Goal: Task Accomplishment & Management: Use online tool/utility

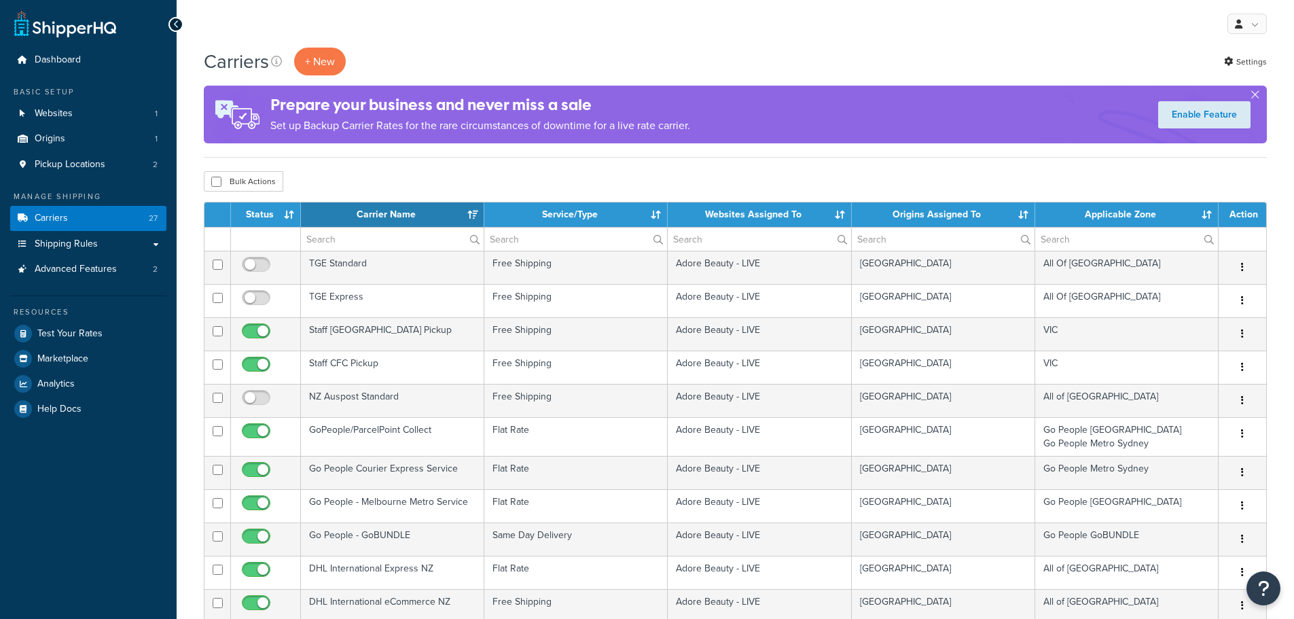
select select "15"
click at [323, 51] on button "+ New" at bounding box center [320, 62] width 52 height 28
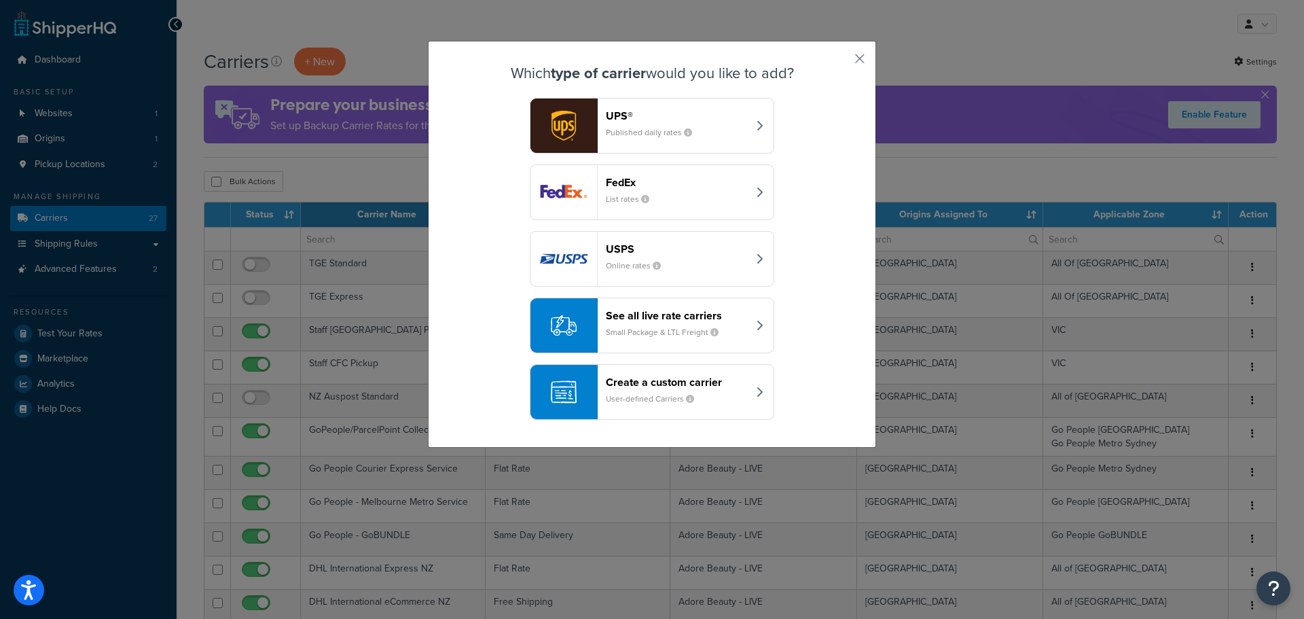
click at [710, 391] on div "Create a custom carrier User-defined Carriers" at bounding box center [677, 392] width 142 height 33
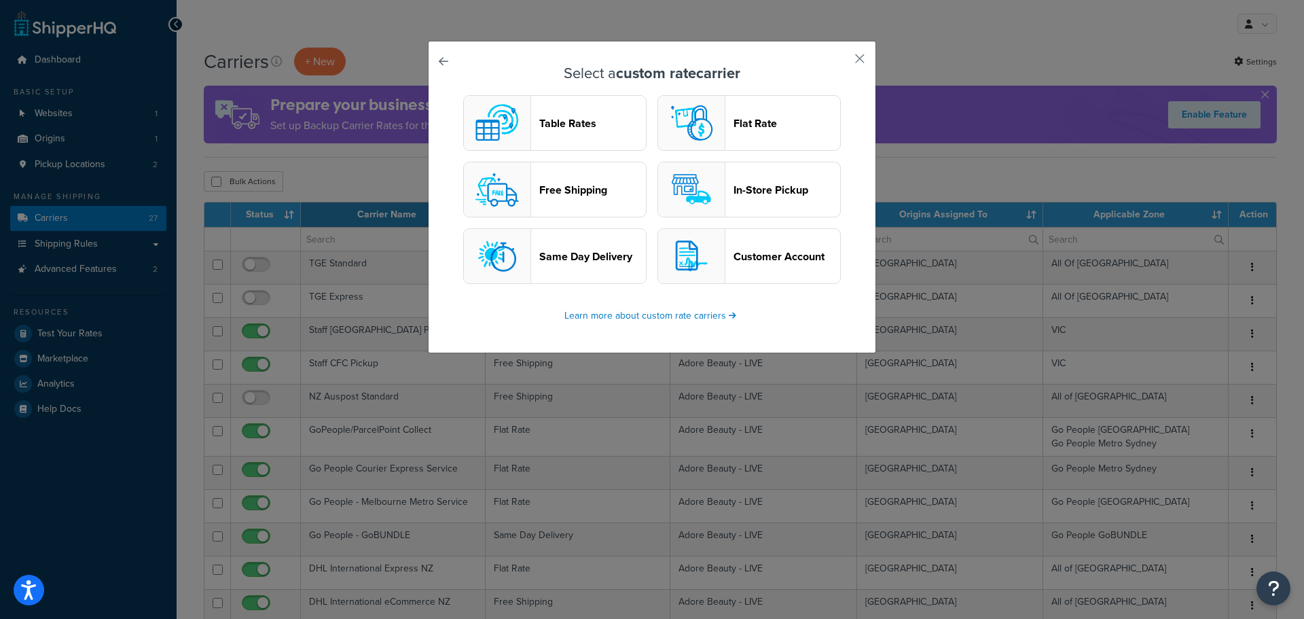
click at [776, 126] on header "Flat Rate" at bounding box center [787, 123] width 107 height 13
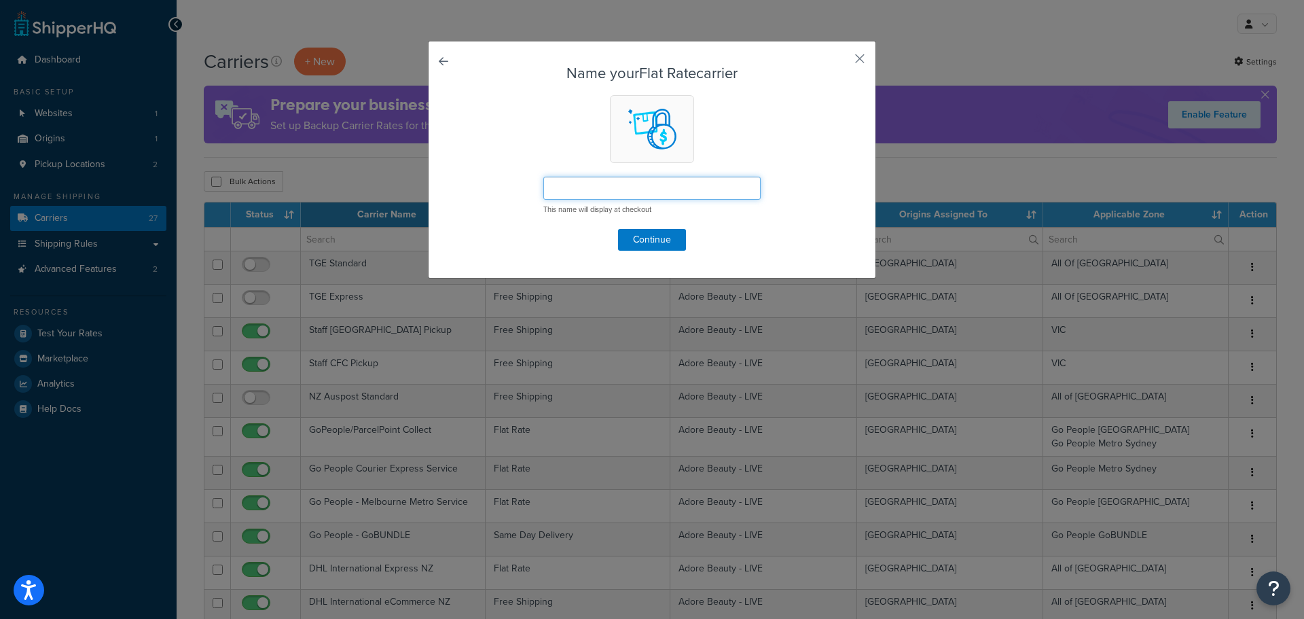
click at [649, 179] on input "text" at bounding box center [651, 188] width 217 height 23
type input "TGE Express"
click at [655, 240] on button "Continue" at bounding box center [652, 240] width 68 height 22
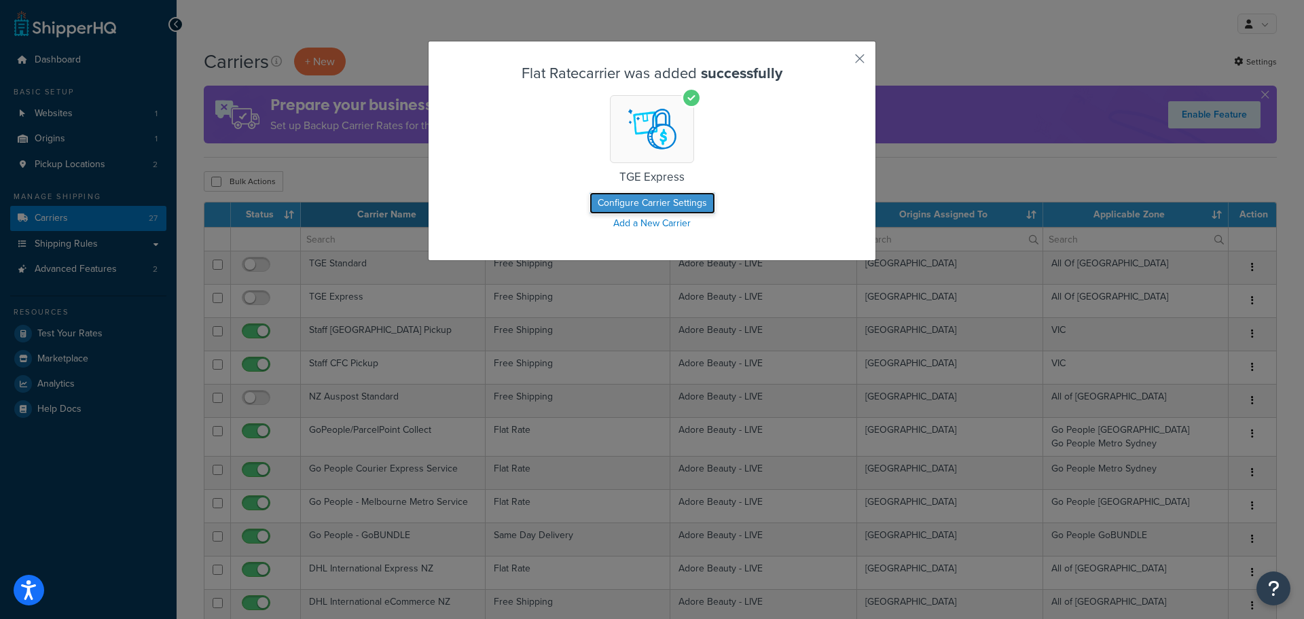
drag, startPoint x: 677, startPoint y: 204, endPoint x: 698, endPoint y: 204, distance: 20.4
click at [677, 204] on button "Configure Carrier Settings" at bounding box center [653, 203] width 126 height 22
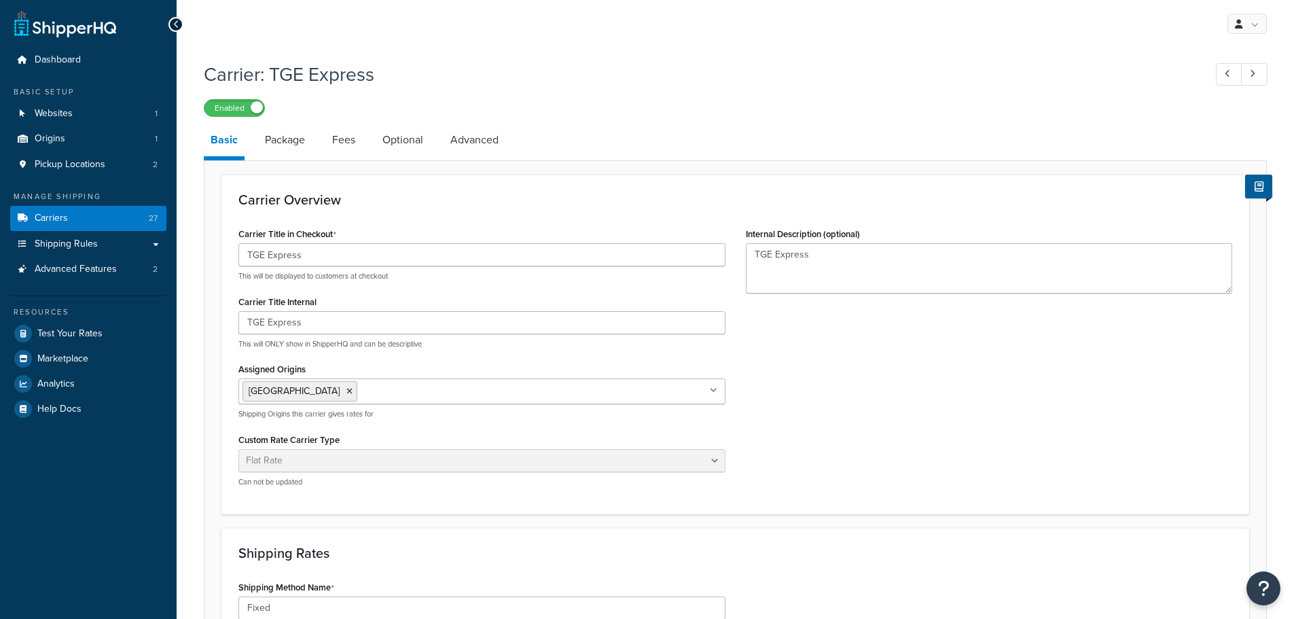
select select "flat"
click at [249, 107] on label "Enabled" at bounding box center [234, 108] width 60 height 16
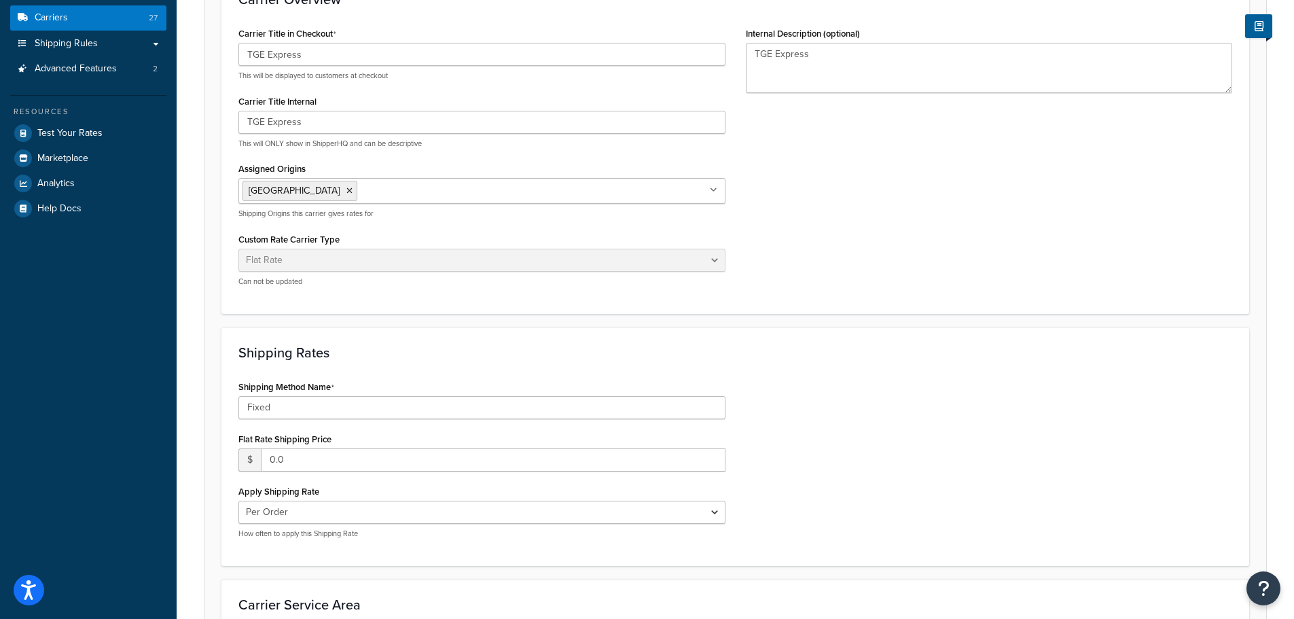
scroll to position [204, 0]
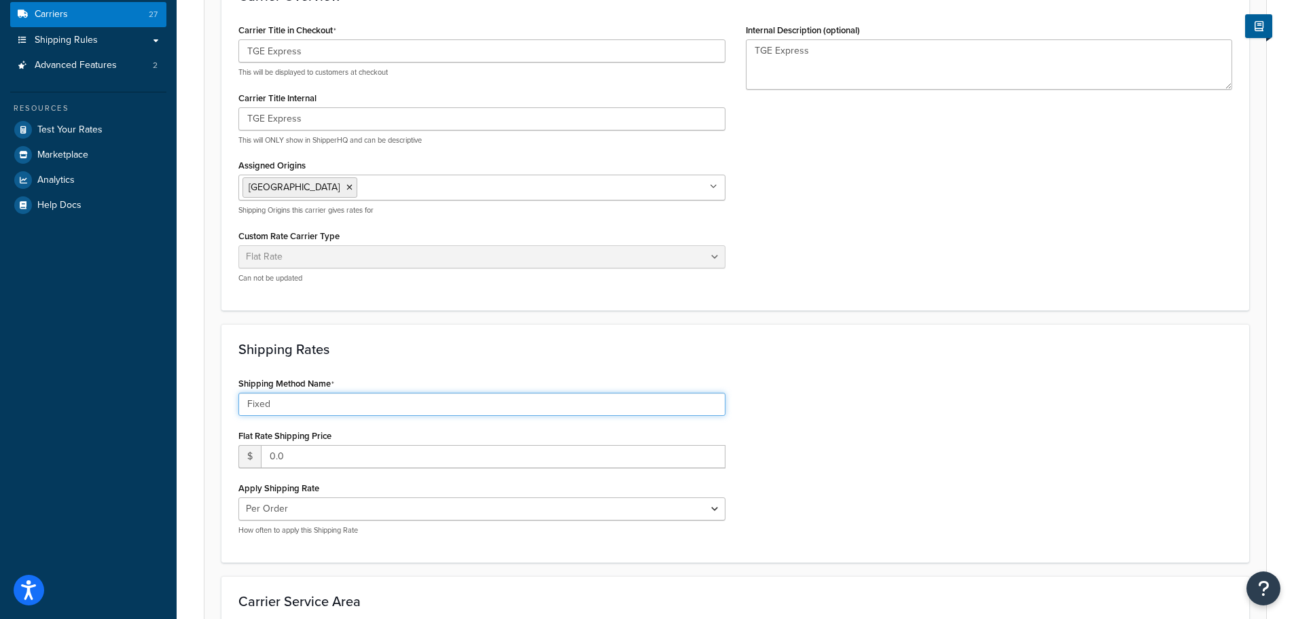
click at [308, 413] on input "Fixed" at bounding box center [481, 404] width 487 height 23
drag, startPoint x: 287, startPoint y: 399, endPoint x: 237, endPoint y: 397, distance: 49.7
click at [238, 397] on div "Shipping Method Name Fixed Flat Rate Shipping Price $ 0.0 Apply Shipping Rate P…" at bounding box center [481, 460] width 507 height 172
type input "Express"
click at [294, 465] on input "0.0" at bounding box center [493, 456] width 465 height 23
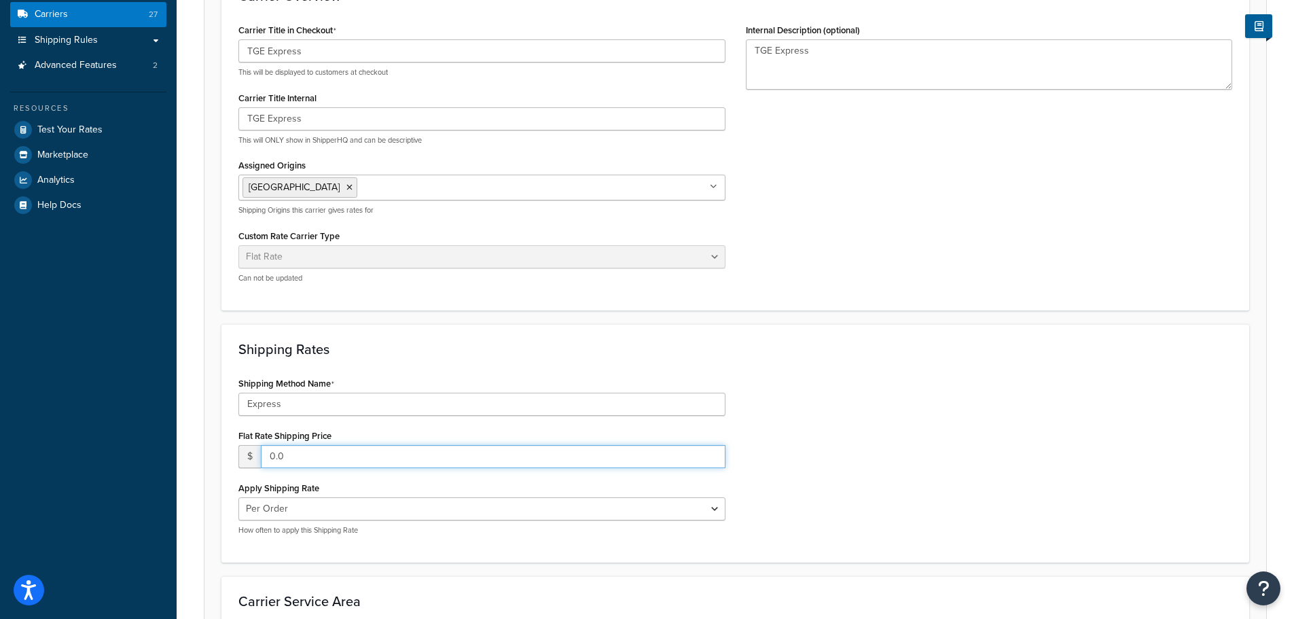
drag, startPoint x: 319, startPoint y: 456, endPoint x: 255, endPoint y: 455, distance: 64.5
click at [255, 455] on div "$ 0.0" at bounding box center [481, 456] width 487 height 23
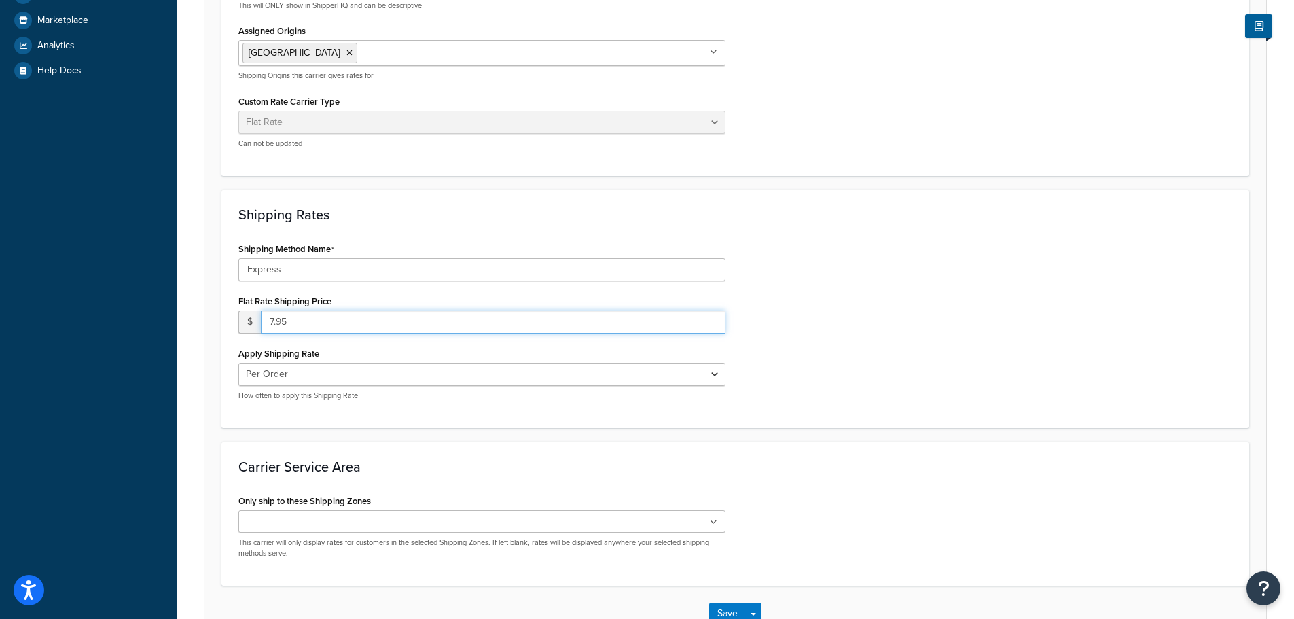
scroll to position [340, 0]
type input "7.95"
click at [716, 377] on select "Per Order Per Item Per Package" at bounding box center [481, 372] width 487 height 23
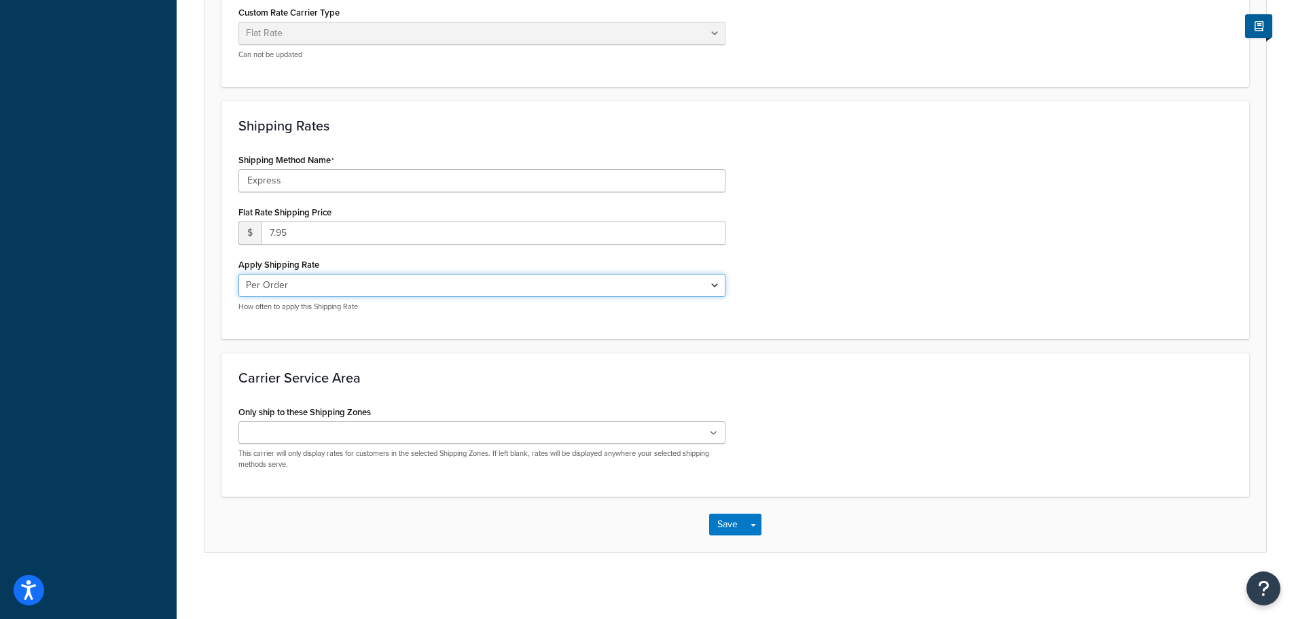
scroll to position [429, 0]
click at [715, 429] on icon at bounding box center [713, 431] width 7 height 8
click at [715, 430] on icon at bounding box center [713, 431] width 7 height 8
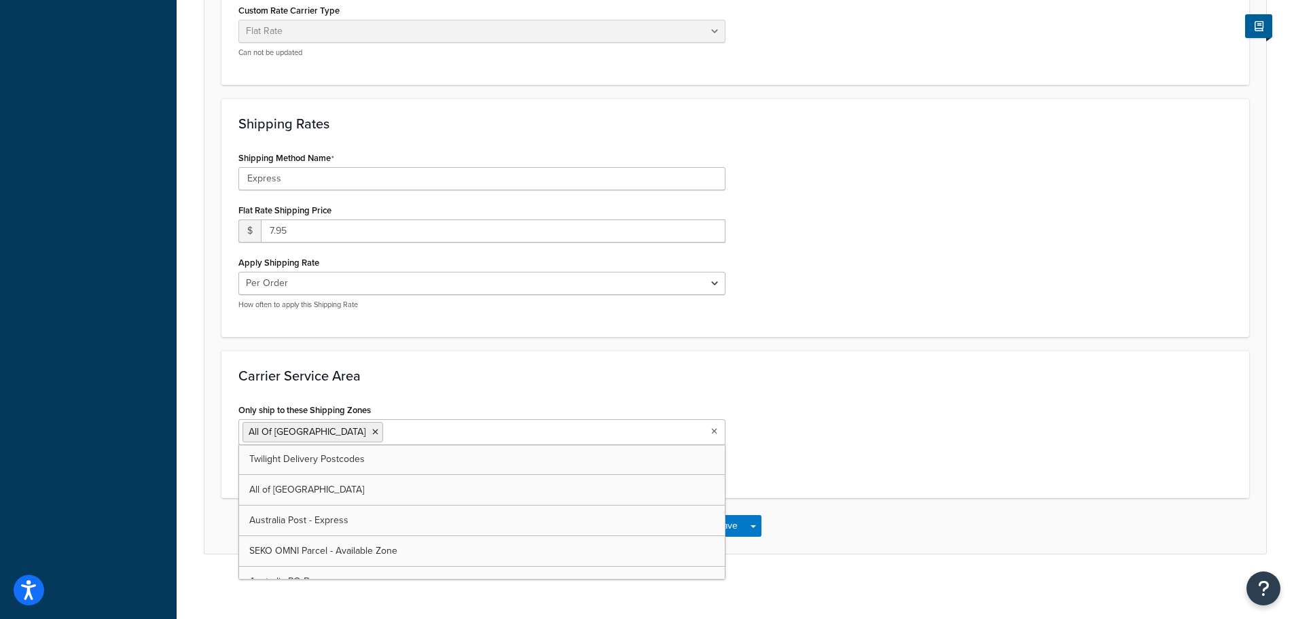
click at [816, 408] on div "Only ship to these Shipping Zones All Of Australia Twilight Delivery Postcodes …" at bounding box center [735, 440] width 1014 height 81
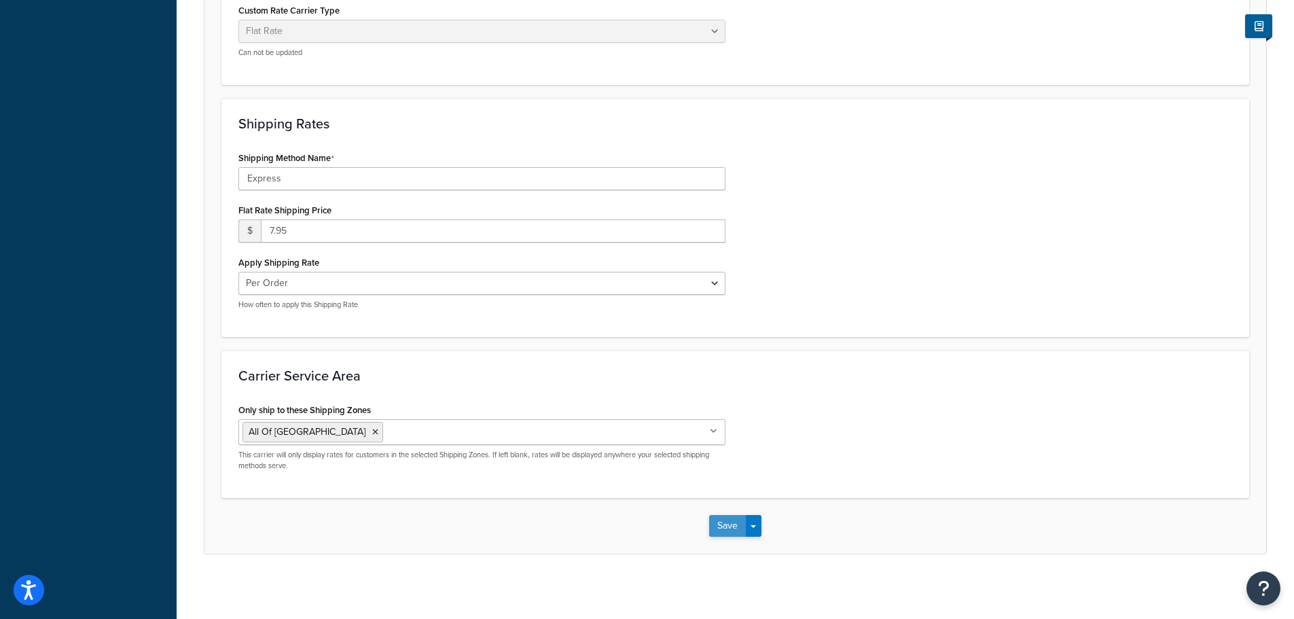
click at [718, 532] on button "Save" at bounding box center [727, 526] width 37 height 22
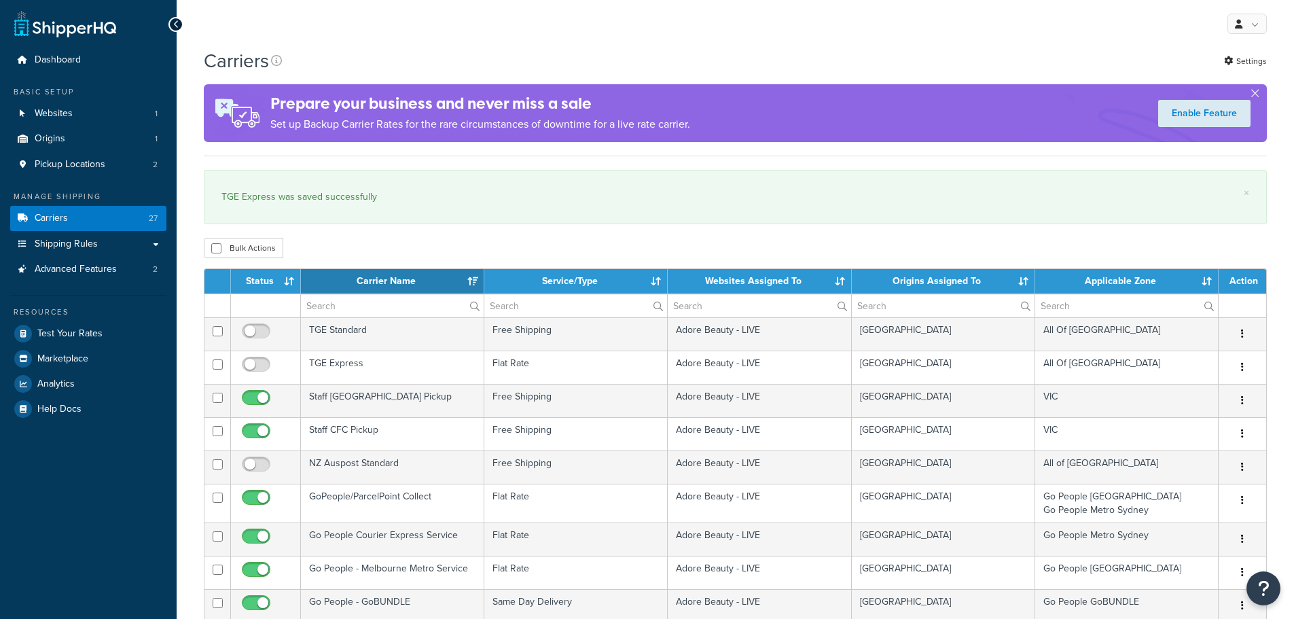
select select "15"
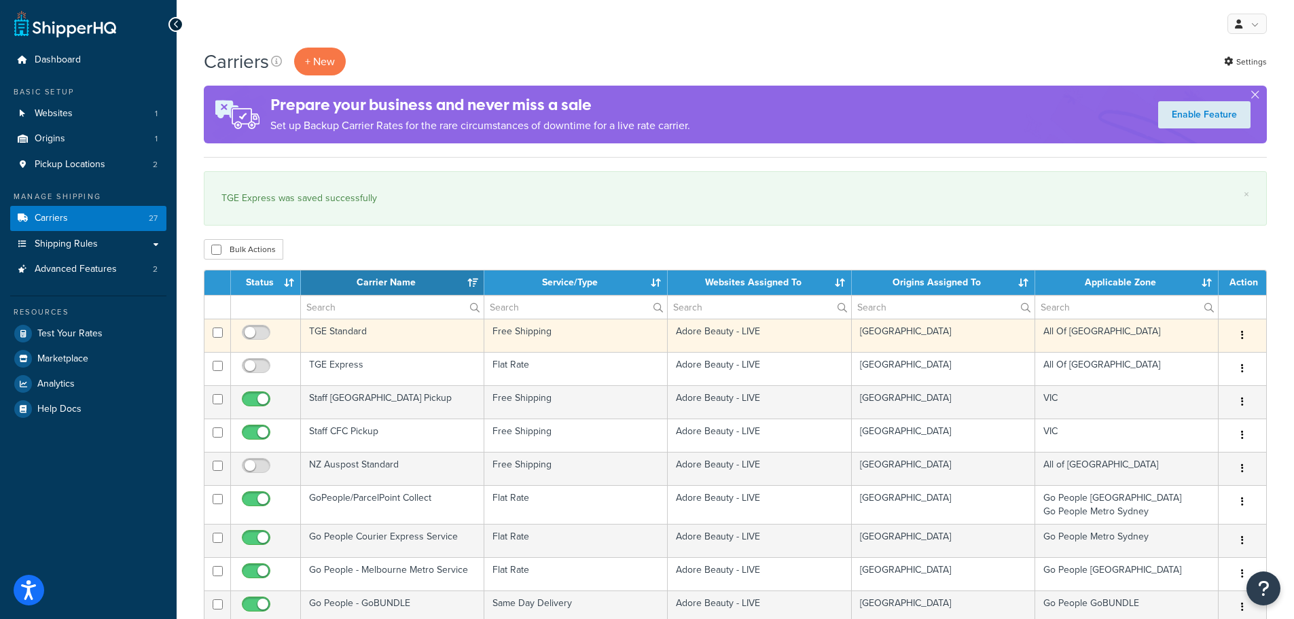
click at [1244, 334] on button "button" at bounding box center [1242, 336] width 19 height 22
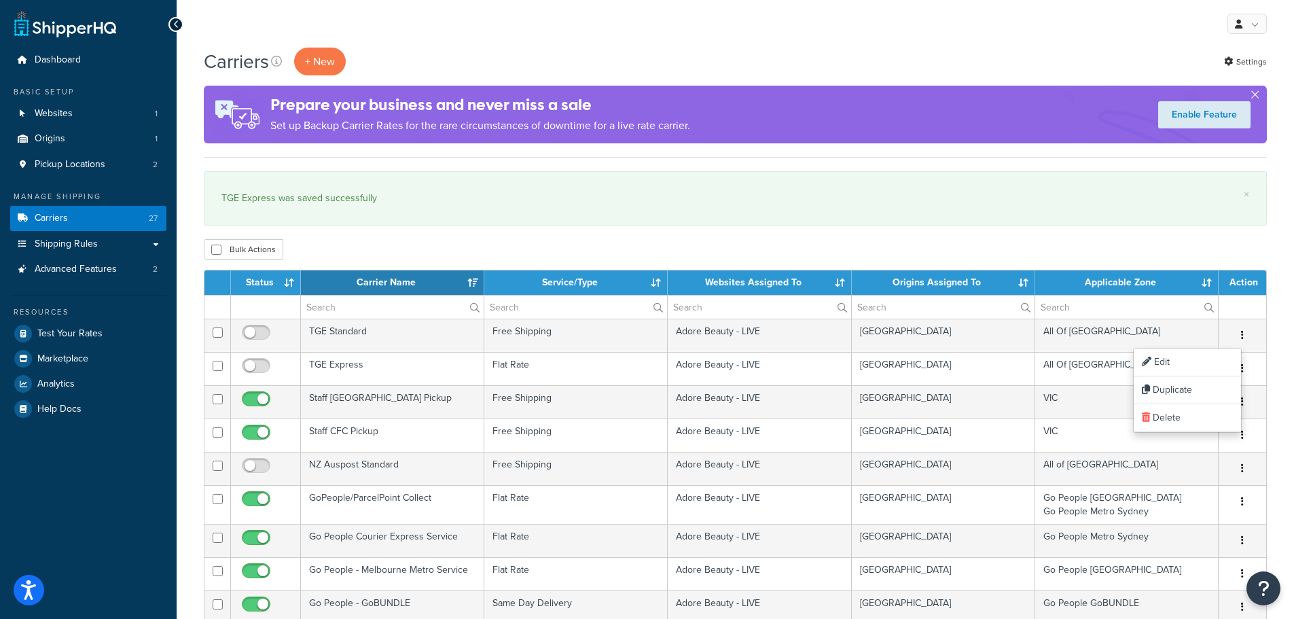
click at [1140, 215] on div "× TGE Express was saved successfully" at bounding box center [735, 198] width 1063 height 54
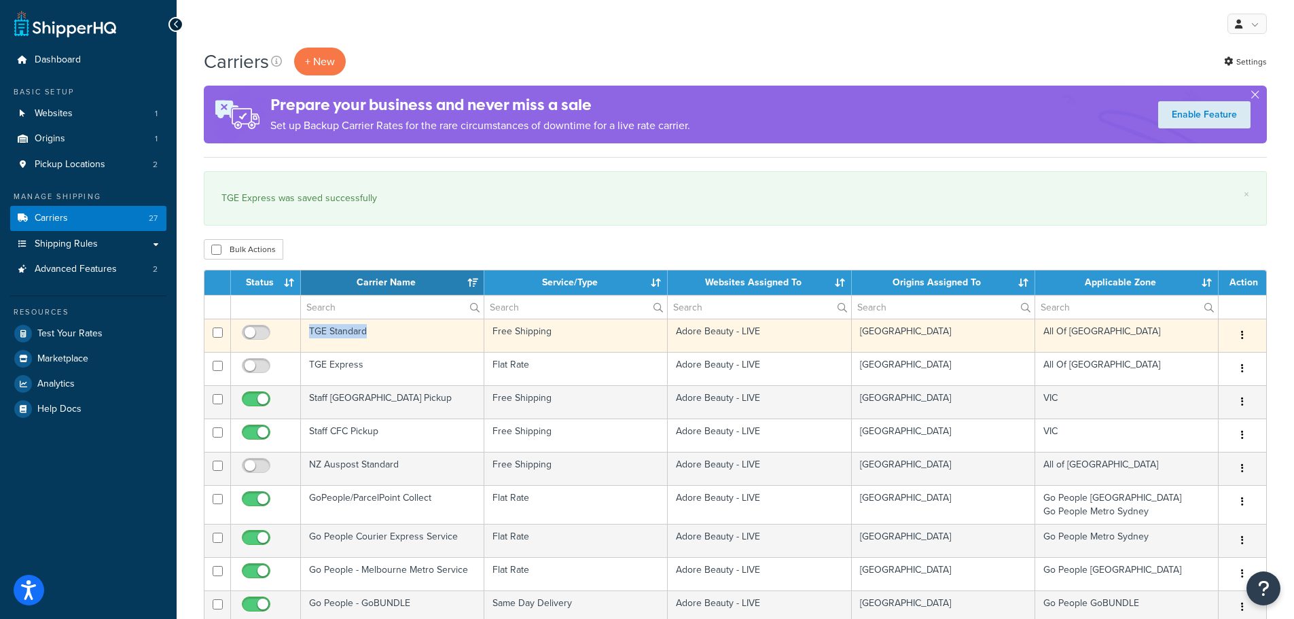
drag, startPoint x: 416, startPoint y: 335, endPoint x: 308, endPoint y: 338, distance: 108.0
click at [308, 338] on td "TGE Standard" at bounding box center [392, 335] width 183 height 33
copy td "TGE Standard"
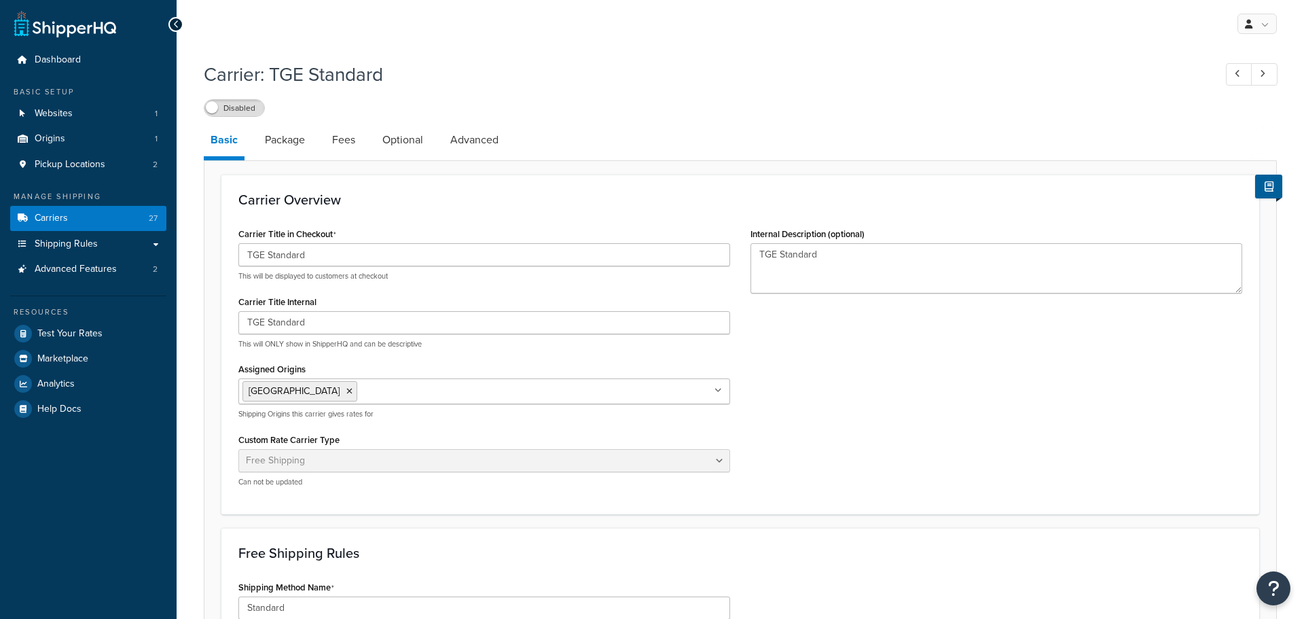
select select "free"
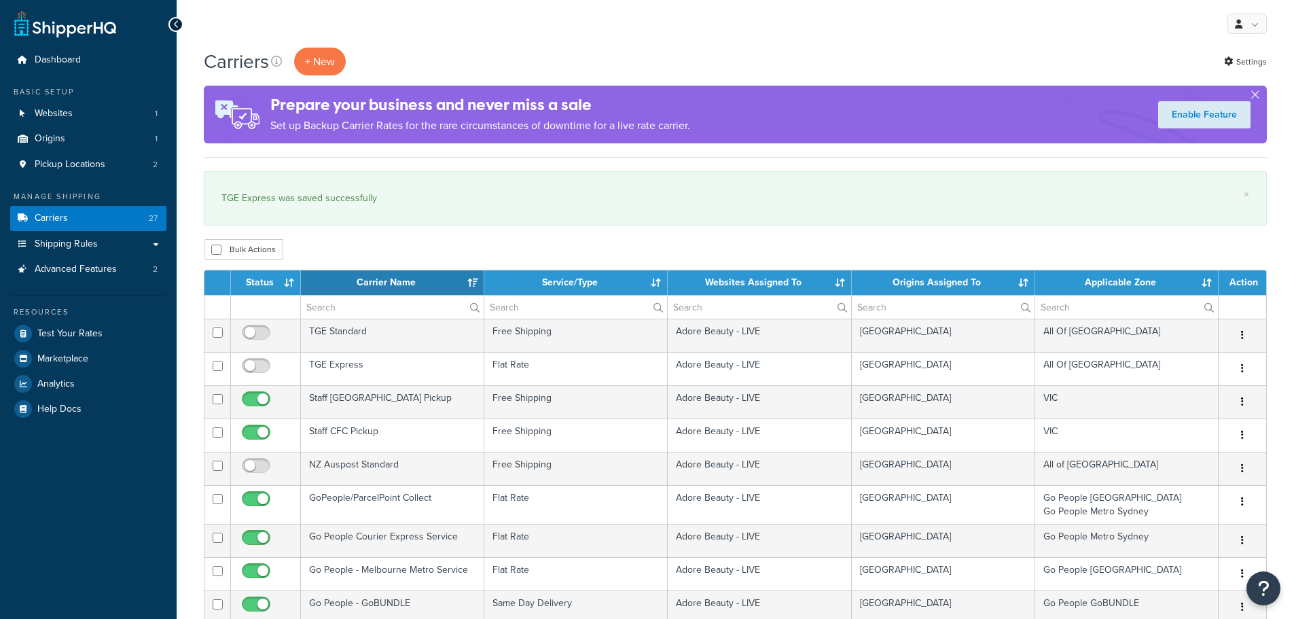
select select "15"
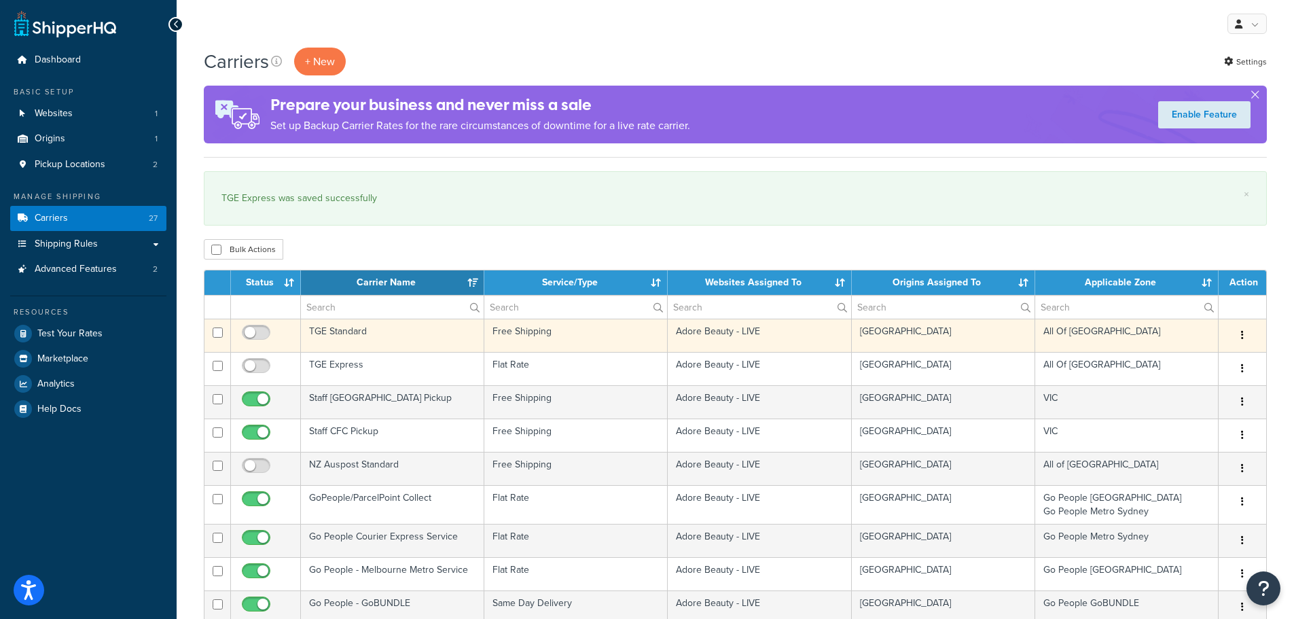
click at [1243, 333] on icon "button" at bounding box center [1242, 335] width 3 height 10
click at [1196, 417] on link "Delete" at bounding box center [1187, 418] width 107 height 28
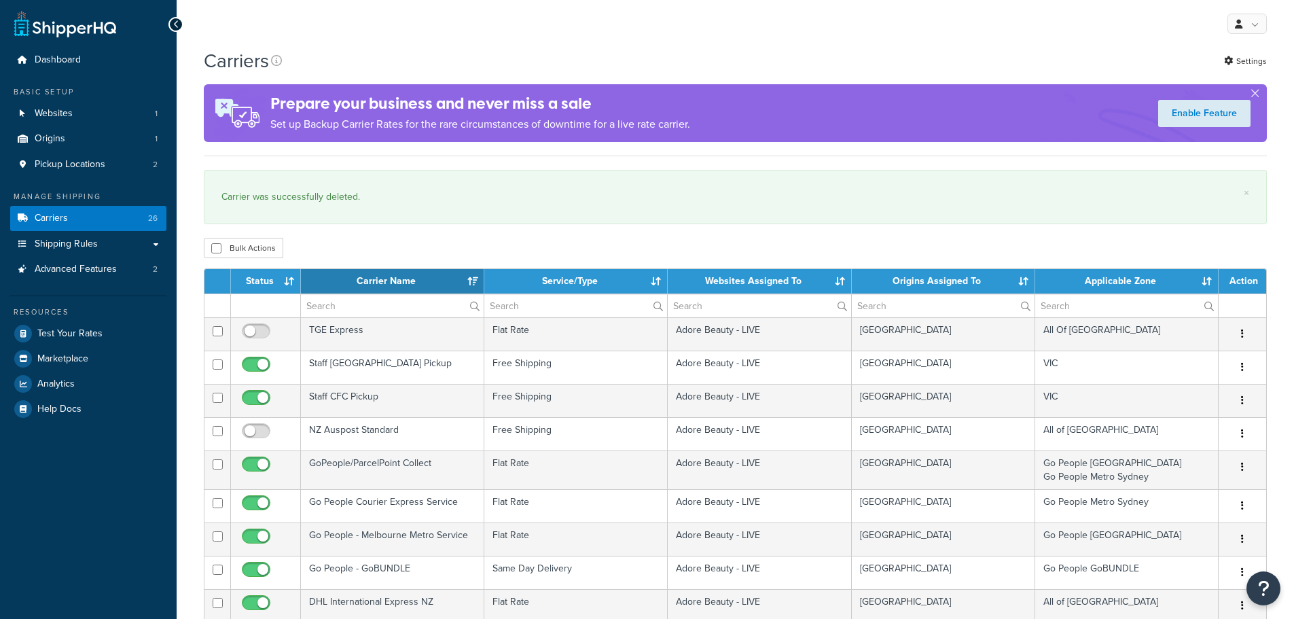
select select "15"
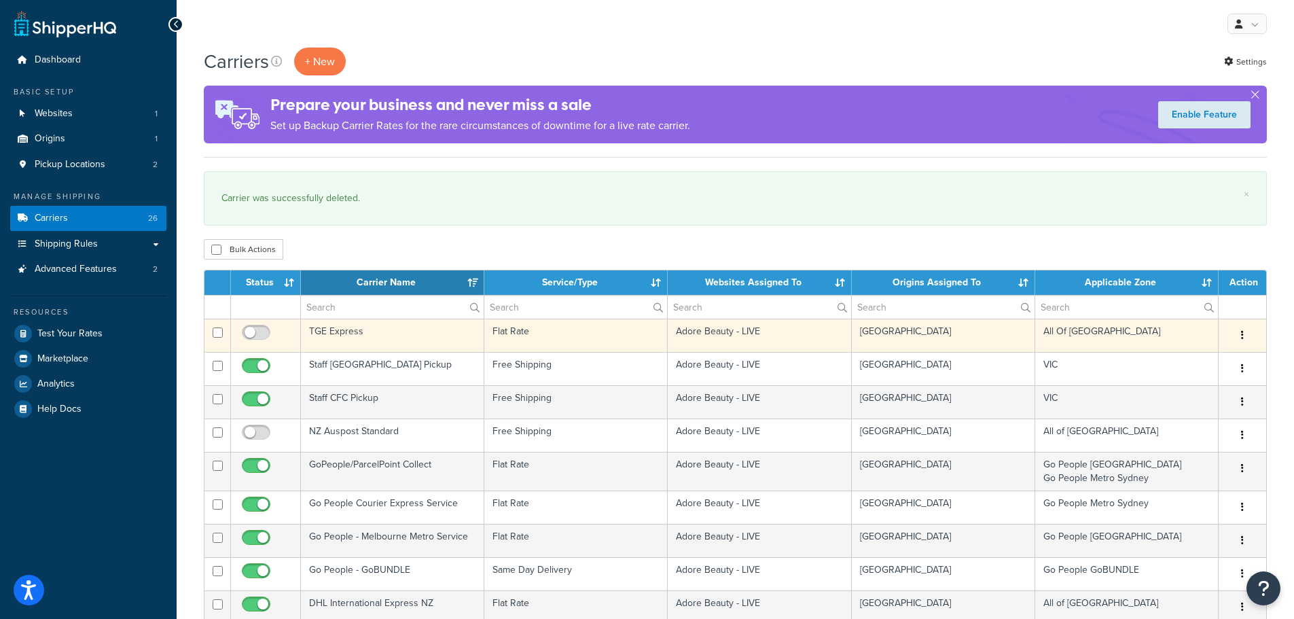
click at [1242, 333] on icon "button" at bounding box center [1242, 335] width 3 height 10
click at [1225, 383] on link "Duplicate" at bounding box center [1187, 390] width 107 height 28
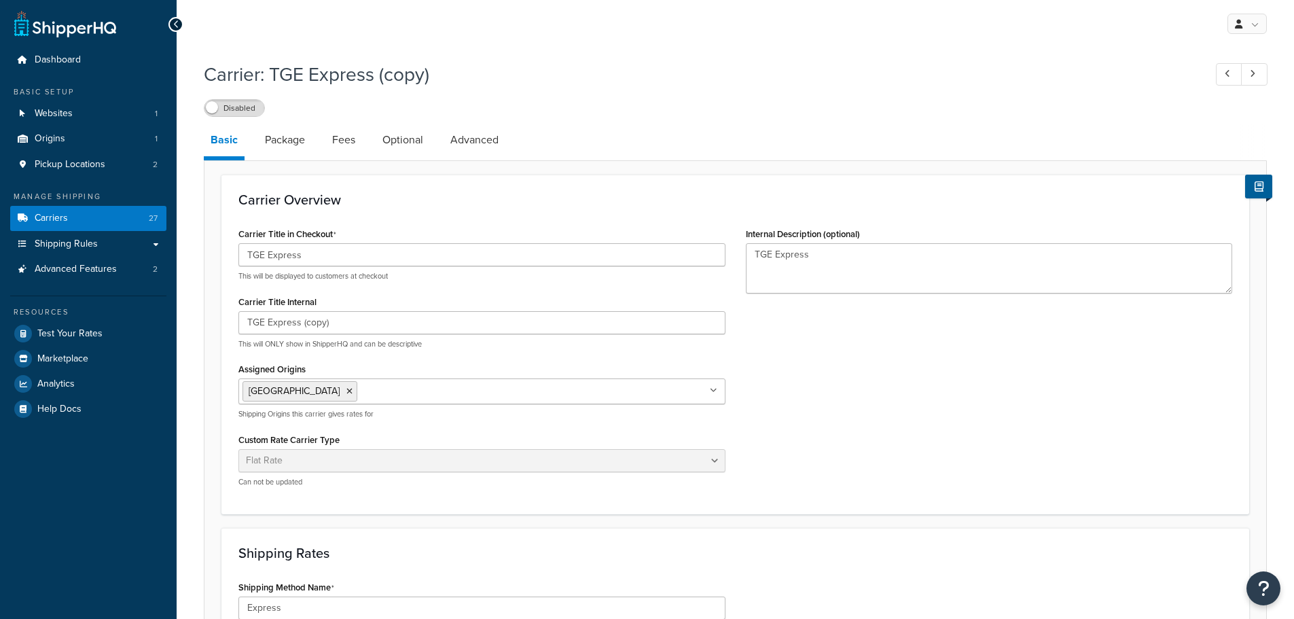
select select "flat"
click at [456, 257] on input "TGE Express" at bounding box center [481, 254] width 487 height 23
drag, startPoint x: 456, startPoint y: 257, endPoint x: 218, endPoint y: 239, distance: 238.4
click at [218, 239] on form "Carrier Overview Carrier Title in Checkout TGE Express This will be displayed t…" at bounding box center [735, 579] width 1062 height 808
paste input "Standard"
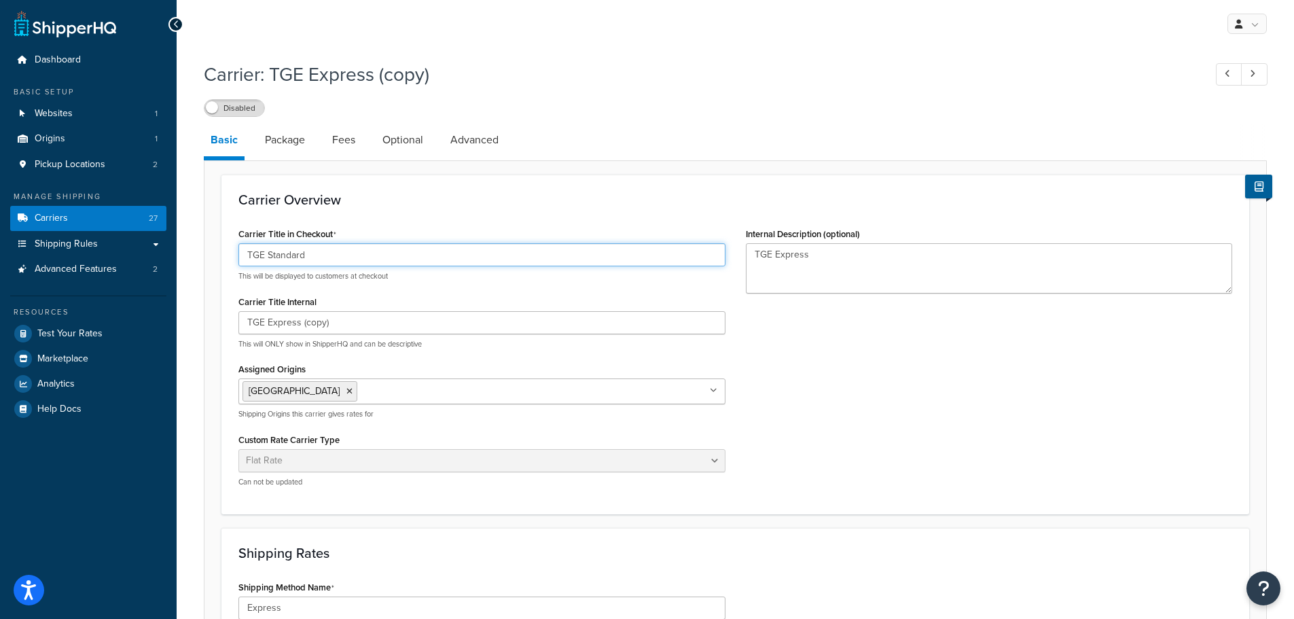
type input "TGE Standard"
drag, startPoint x: 360, startPoint y: 329, endPoint x: 217, endPoint y: 311, distance: 144.5
click at [217, 313] on form "Carrier Overview Carrier Title in Checkout TGE Standard This will be displayed …" at bounding box center [735, 579] width 1062 height 808
paste input "Standard"
type input "TGE Standard"
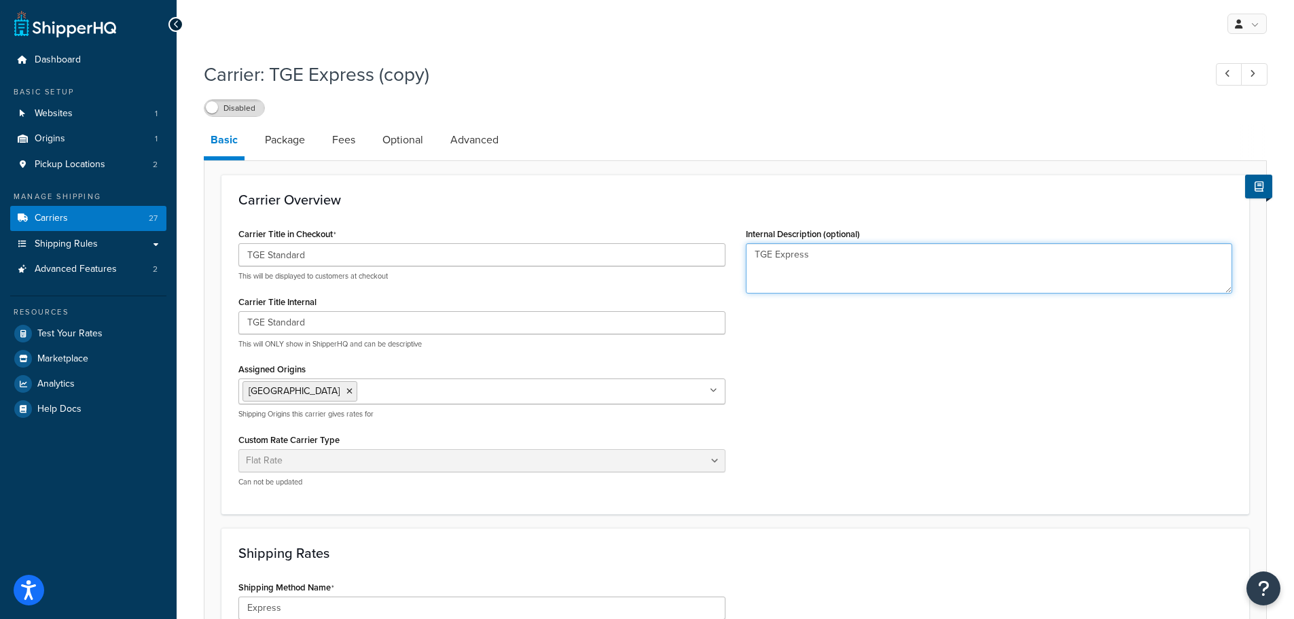
drag, startPoint x: 716, startPoint y: 252, endPoint x: 693, endPoint y: 252, distance: 23.1
click at [693, 252] on div "Carrier Title in Checkout TGE Standard This will be displayed to customers at c…" at bounding box center [735, 360] width 1014 height 273
paste textarea "Standard"
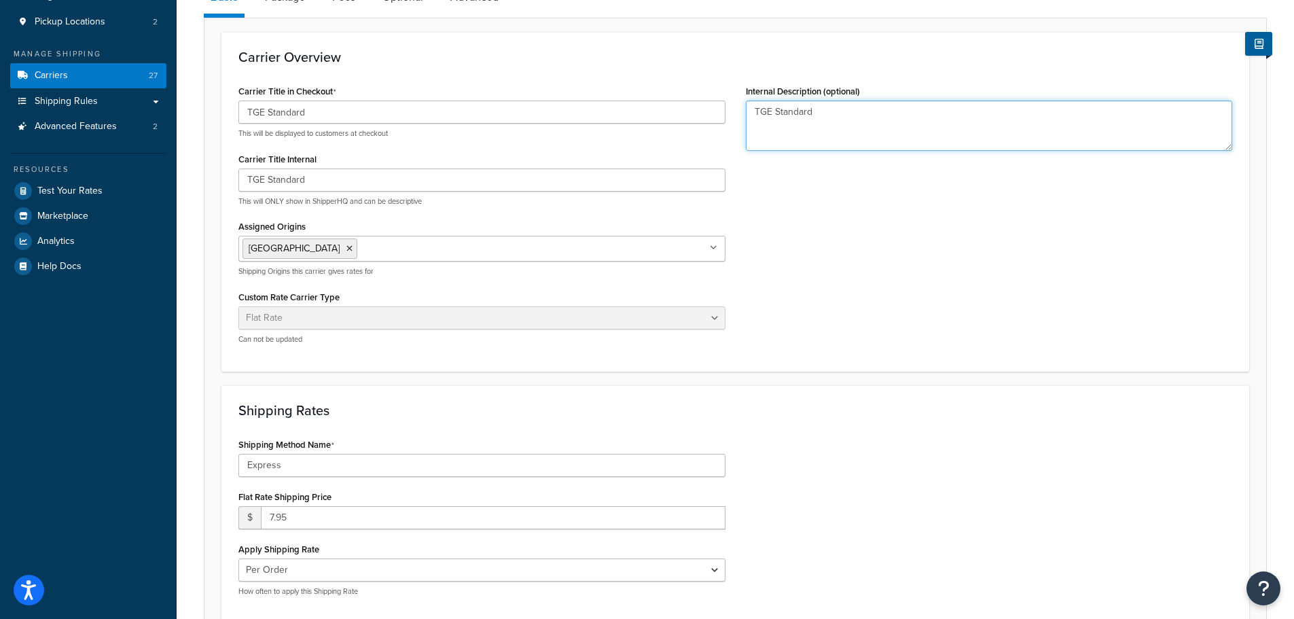
scroll to position [272, 0]
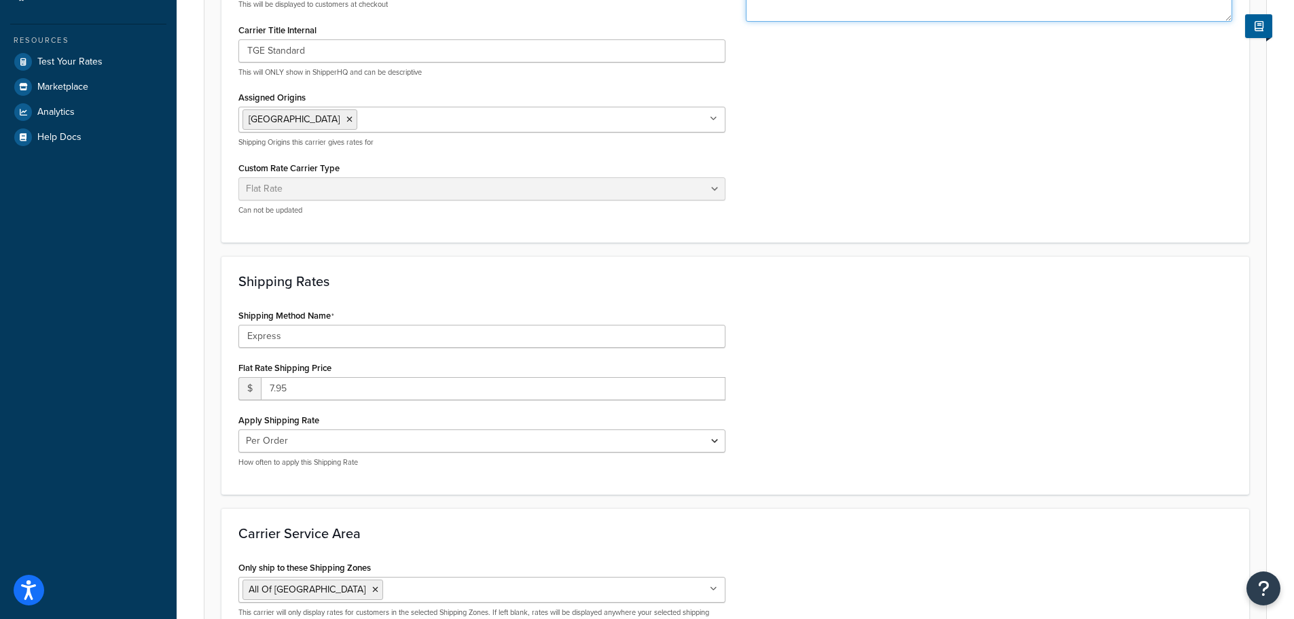
type textarea "TGE Standard"
drag, startPoint x: 300, startPoint y: 334, endPoint x: 219, endPoint y: 326, distance: 81.2
click at [219, 326] on form "Carrier Overview Carrier Title in Checkout TGE Standard This will be displayed …" at bounding box center [735, 307] width 1062 height 808
paste input "TGE Standard"
click at [266, 335] on input "TGE Standard" at bounding box center [481, 336] width 487 height 23
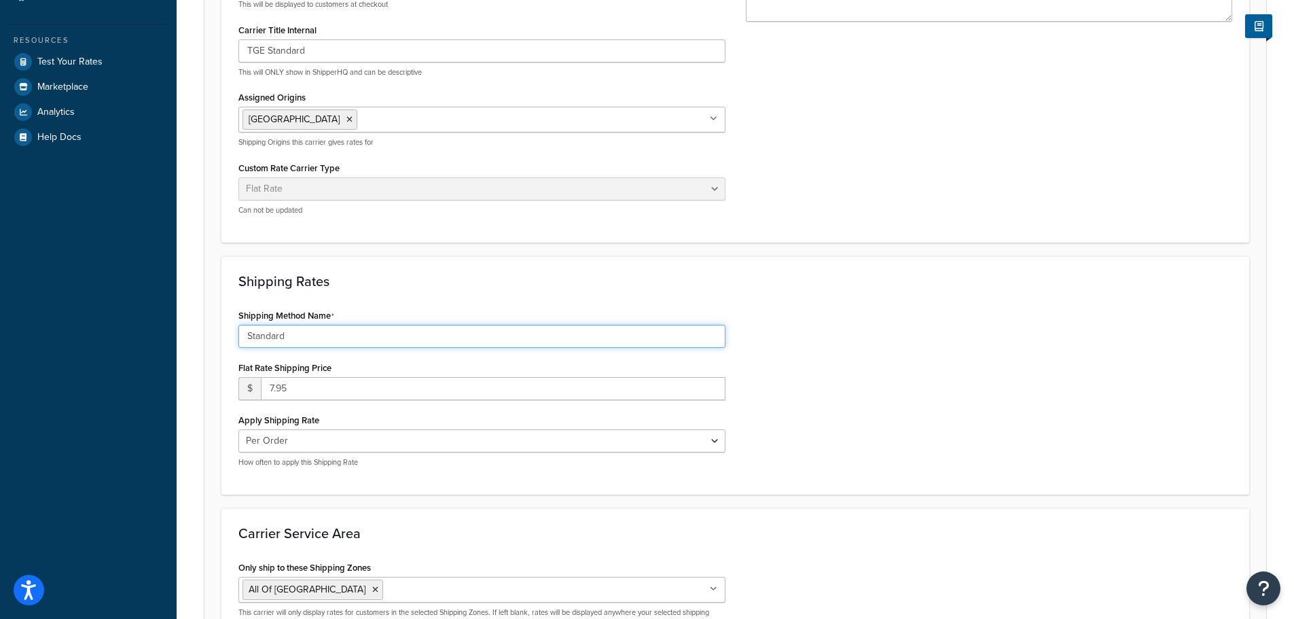
type input "Standard"
click at [216, 382] on form "Carrier Overview Carrier Title in Checkout TGE Standard This will be displayed …" at bounding box center [735, 307] width 1062 height 808
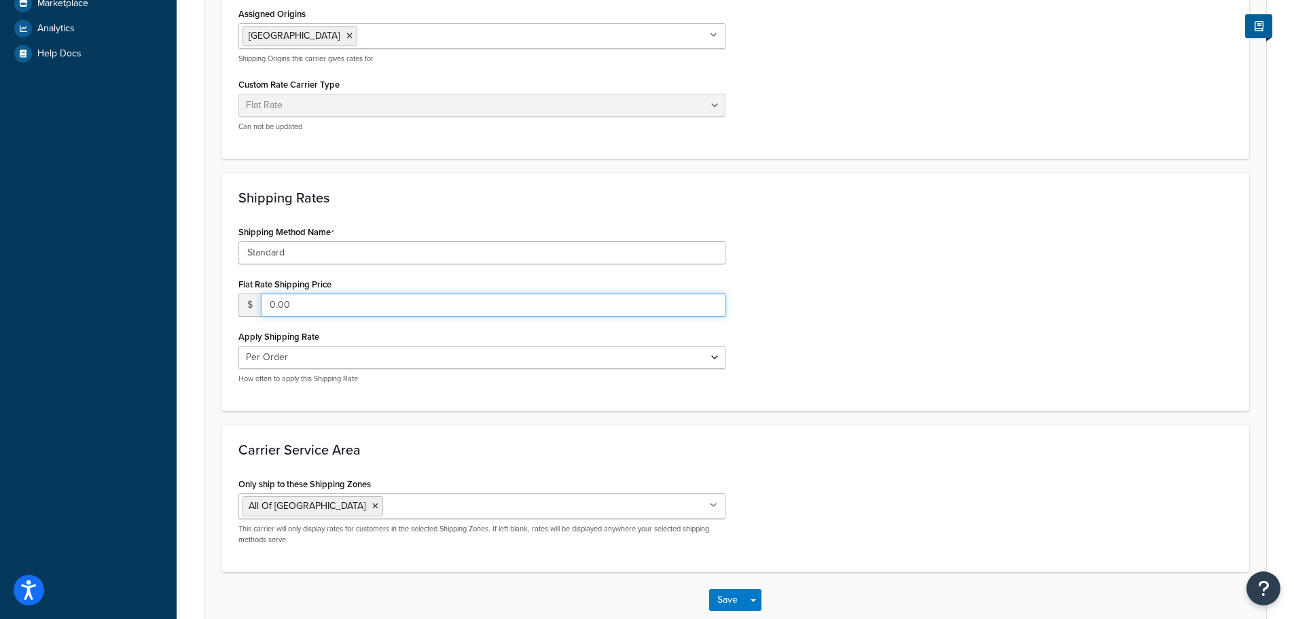
scroll to position [433, 0]
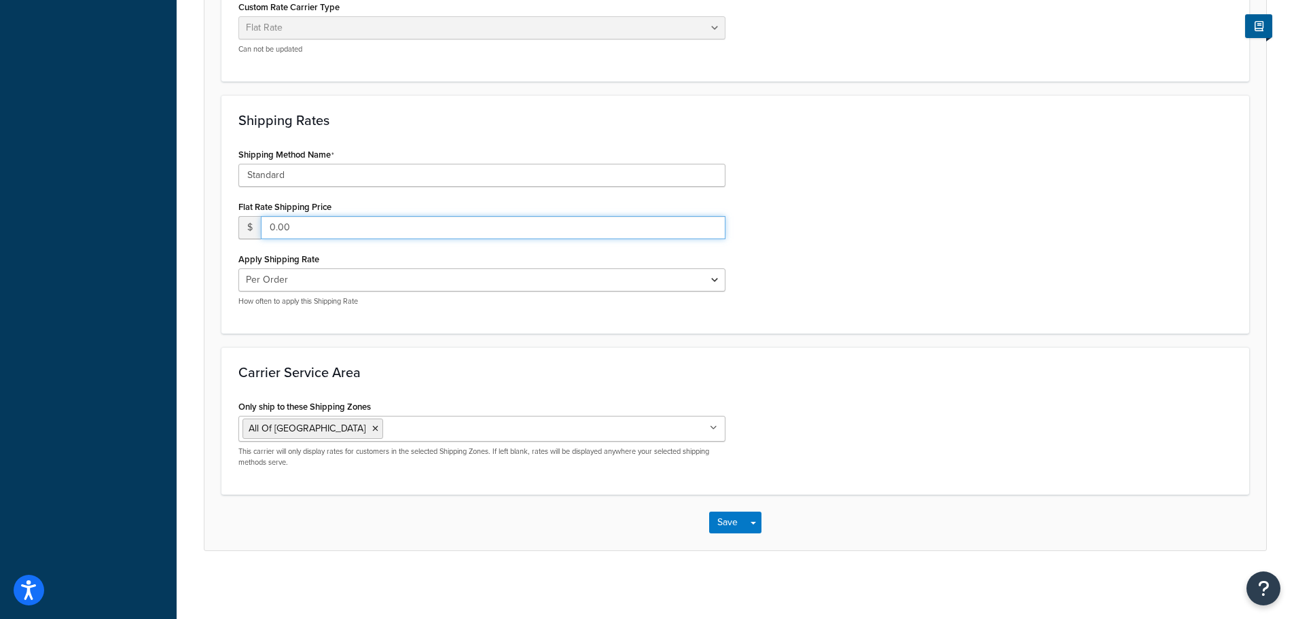
type input "0.00"
click at [716, 524] on button "Save" at bounding box center [727, 522] width 37 height 22
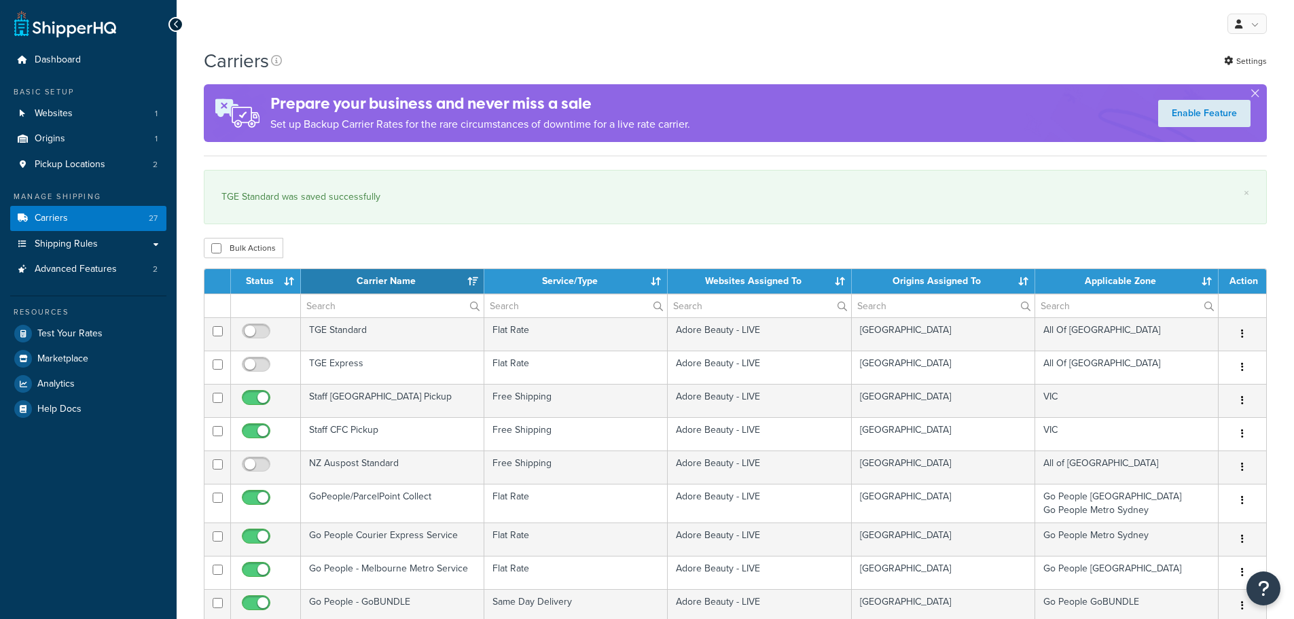
select select "15"
